Goal: Navigation & Orientation: Find specific page/section

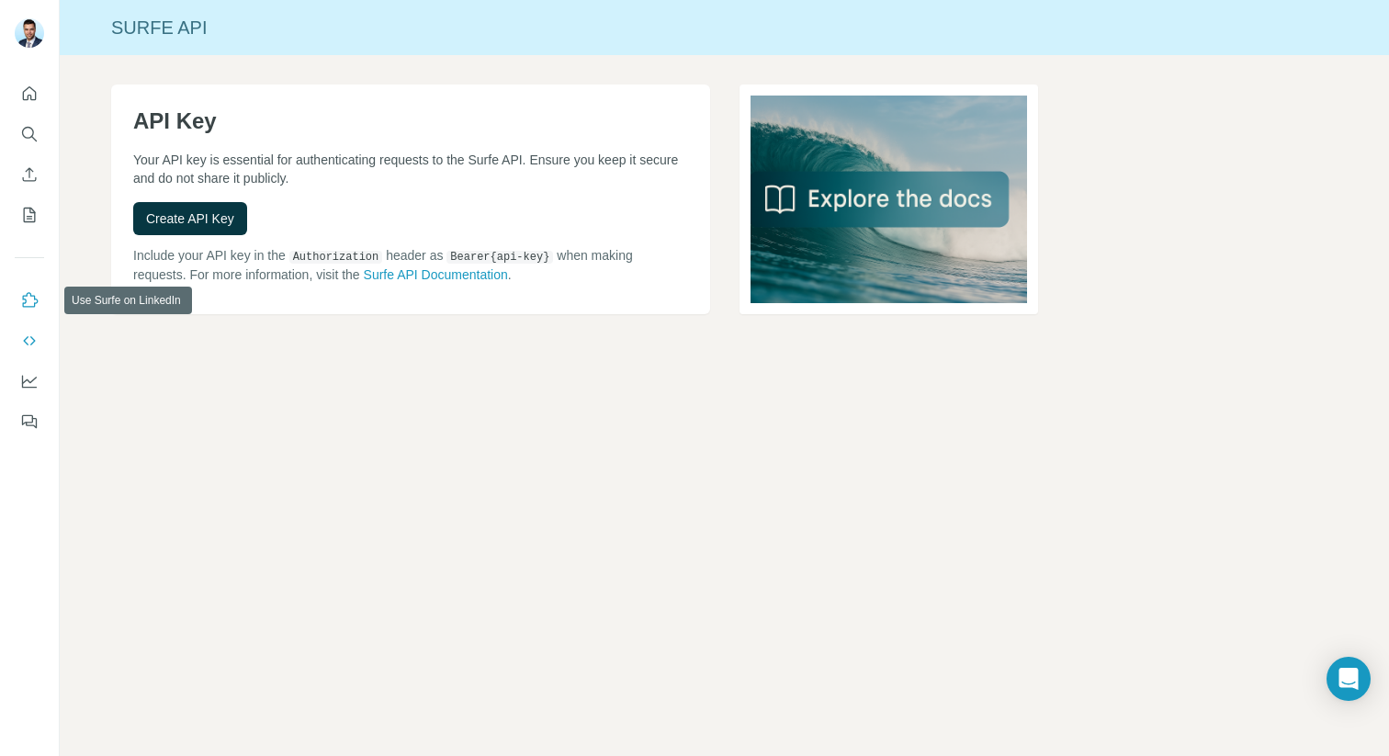
click at [32, 306] on icon "Use Surfe on LinkedIn" at bounding box center [31, 299] width 16 height 15
click at [27, 333] on icon "Use Surfe API" at bounding box center [29, 341] width 18 height 18
